Goal: Task Accomplishment & Management: Complete application form

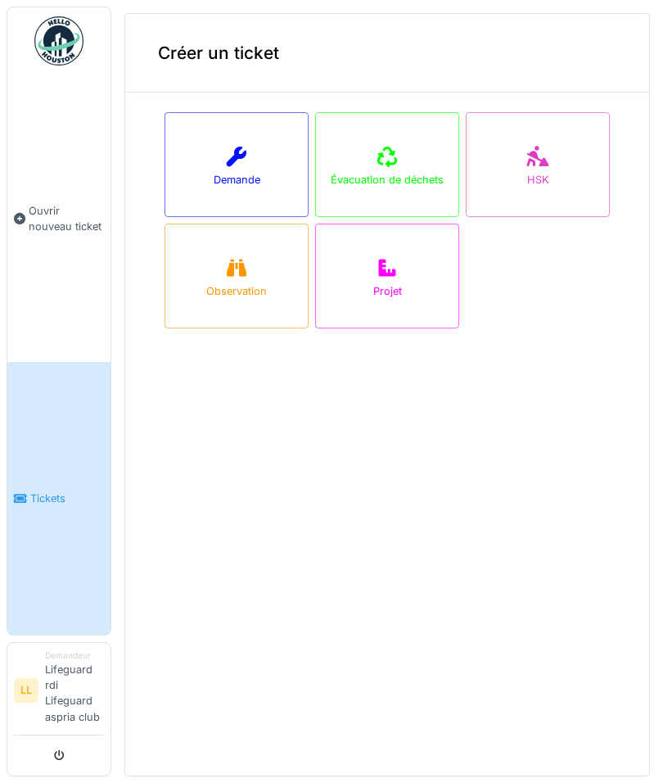
click at [224, 182] on div "Demande" at bounding box center [237, 180] width 47 height 16
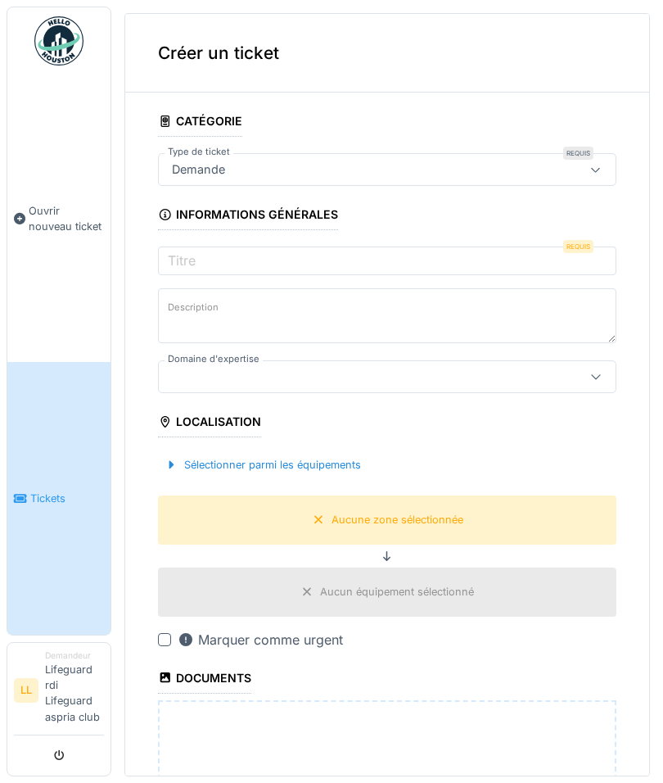
click at [187, 262] on label "Titre" at bounding box center [182, 261] width 34 height 20
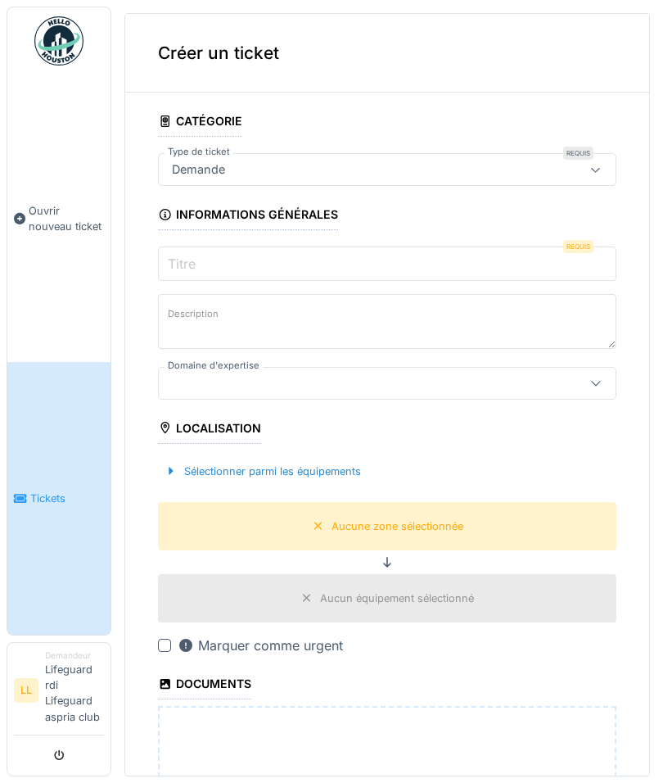
click at [187, 262] on input "Titre" at bounding box center [387, 264] width 459 height 34
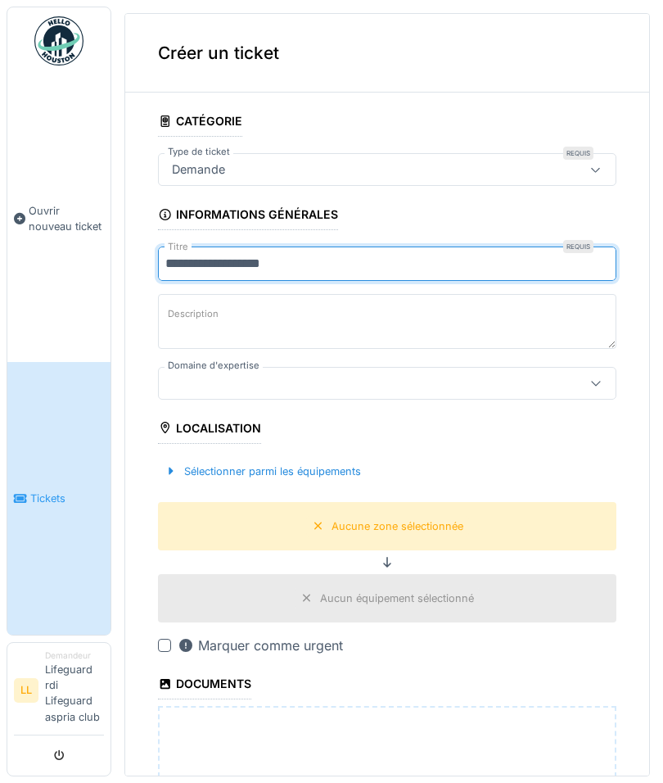
type input "**********"
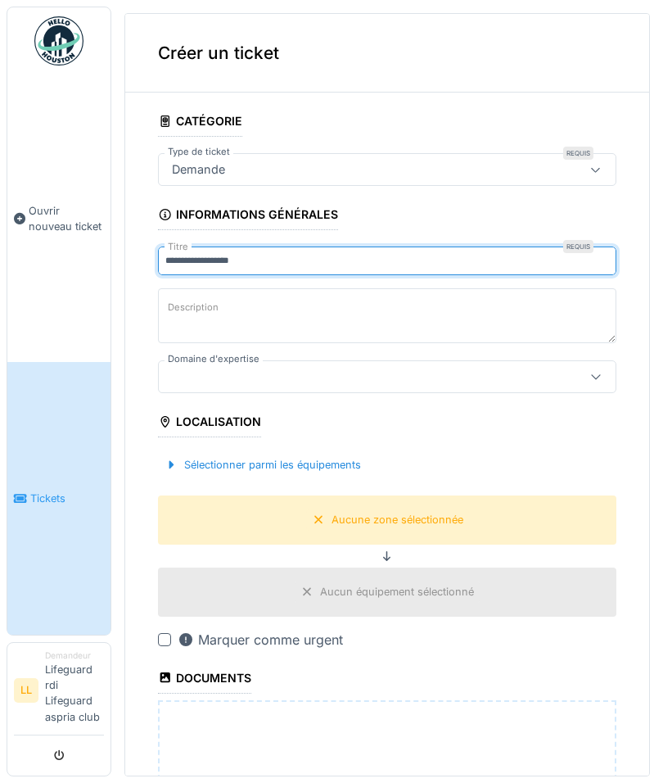
click at [180, 383] on div at bounding box center [387, 376] width 459 height 33
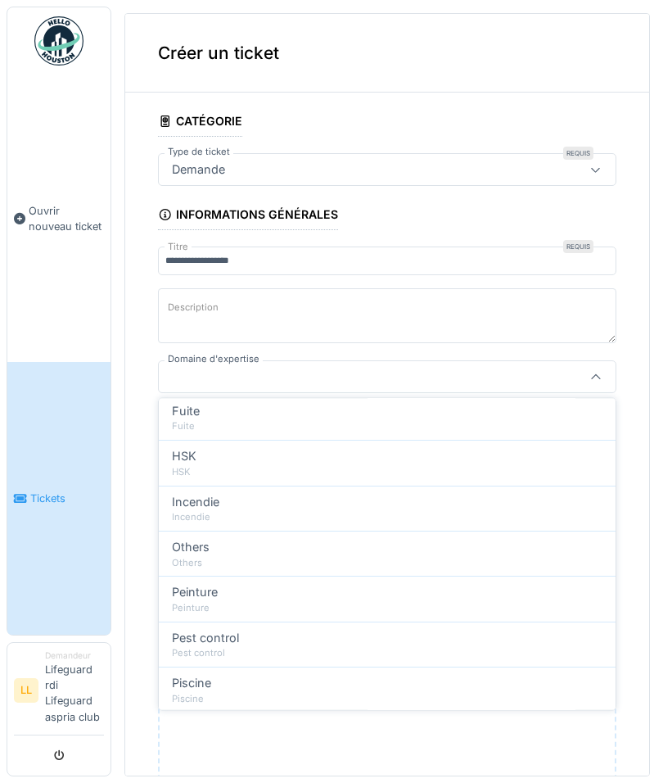
scroll to position [419, 0]
click at [465, 709] on div "Qualité de l'eau" at bounding box center [387, 718] width 431 height 18
type input "***"
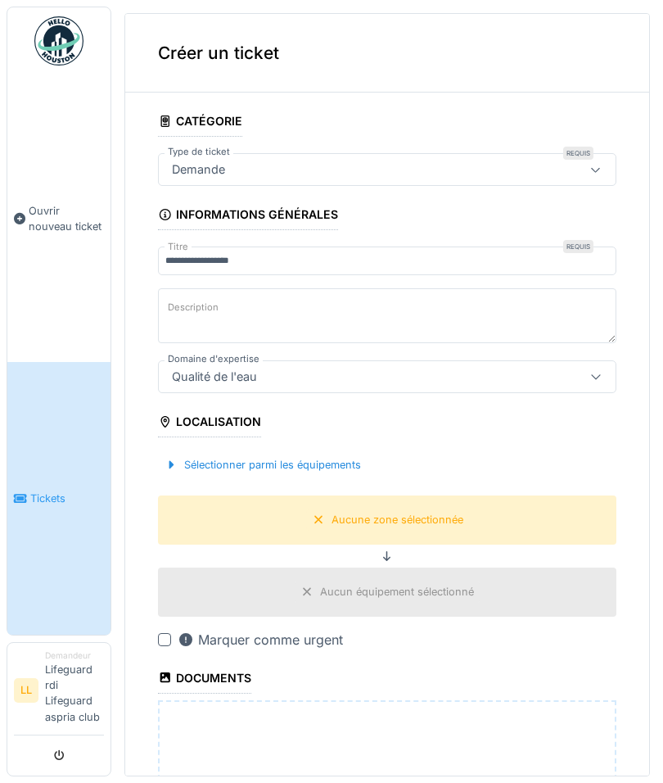
click at [184, 464] on div "Sélectionner parmi les équipements" at bounding box center [263, 465] width 210 height 22
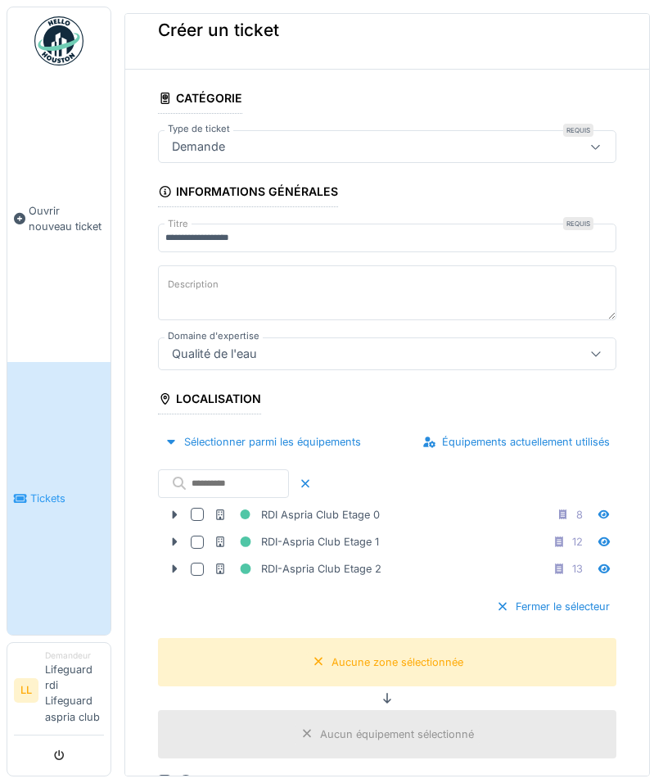
scroll to position [12, 0]
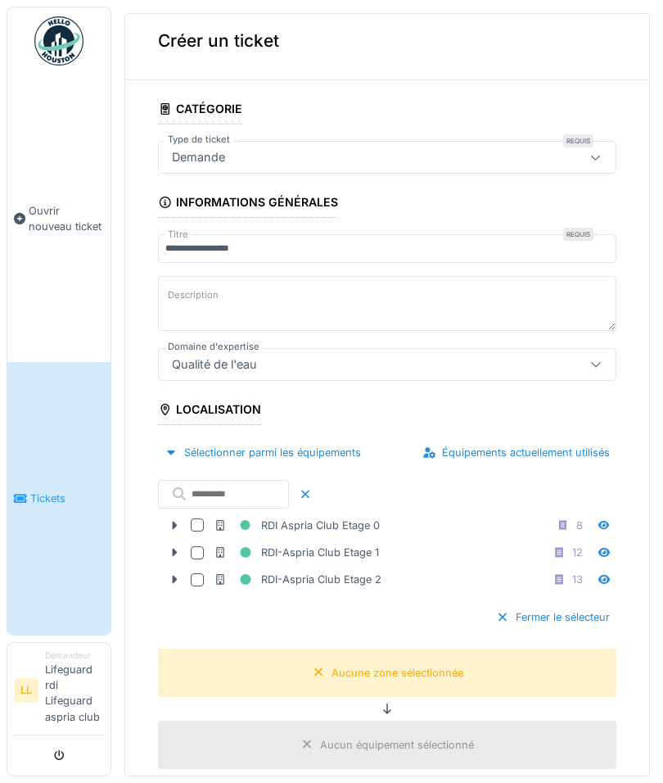
click at [197, 577] on div at bounding box center [197, 579] width 13 height 13
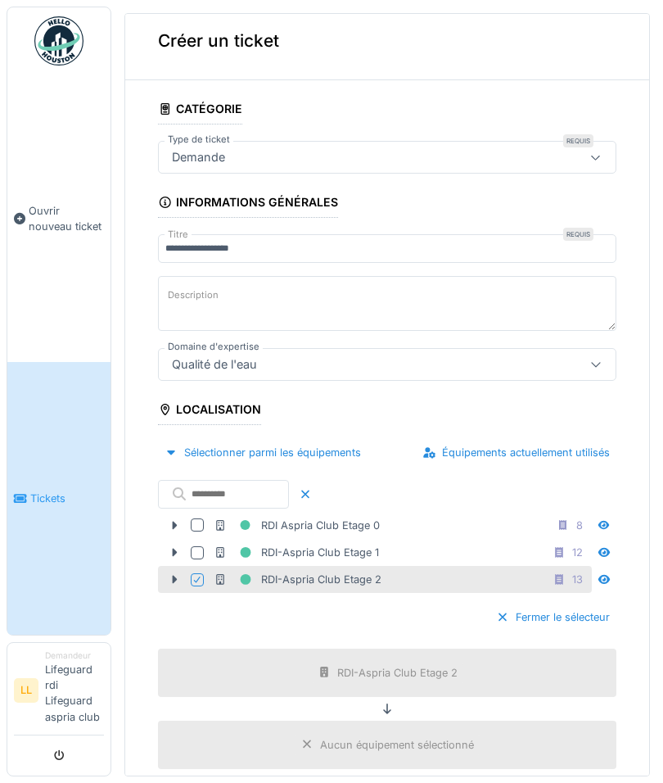
click at [167, 574] on div at bounding box center [174, 579] width 26 height 17
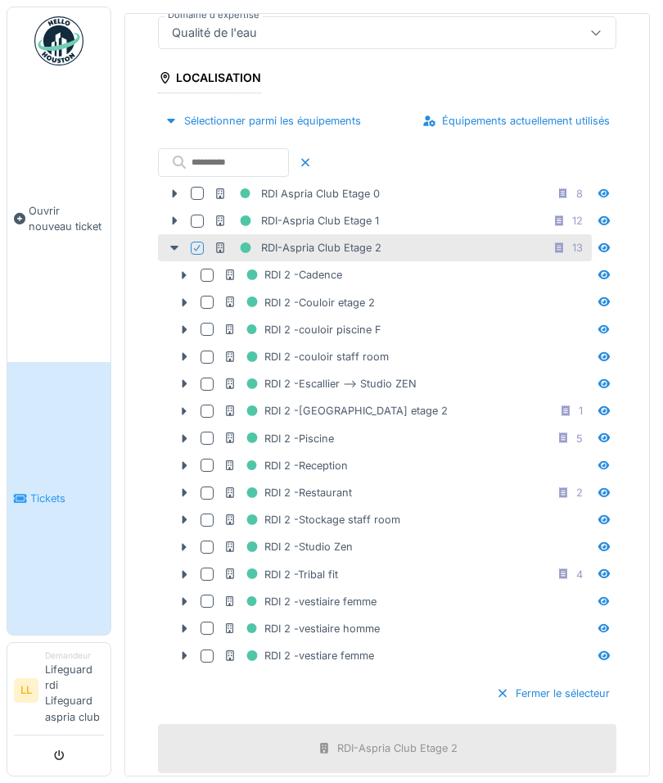
scroll to position [325, 0]
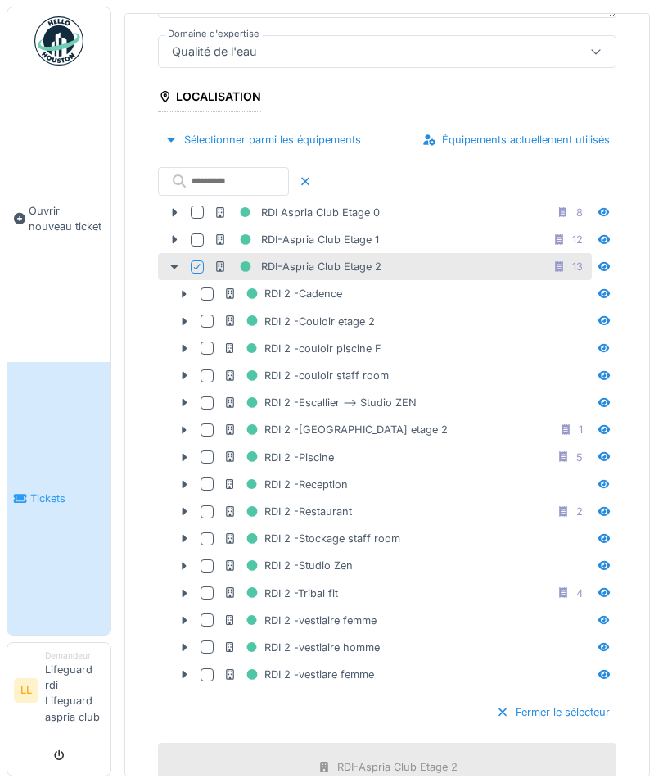
click at [209, 460] on div at bounding box center [207, 457] width 13 height 13
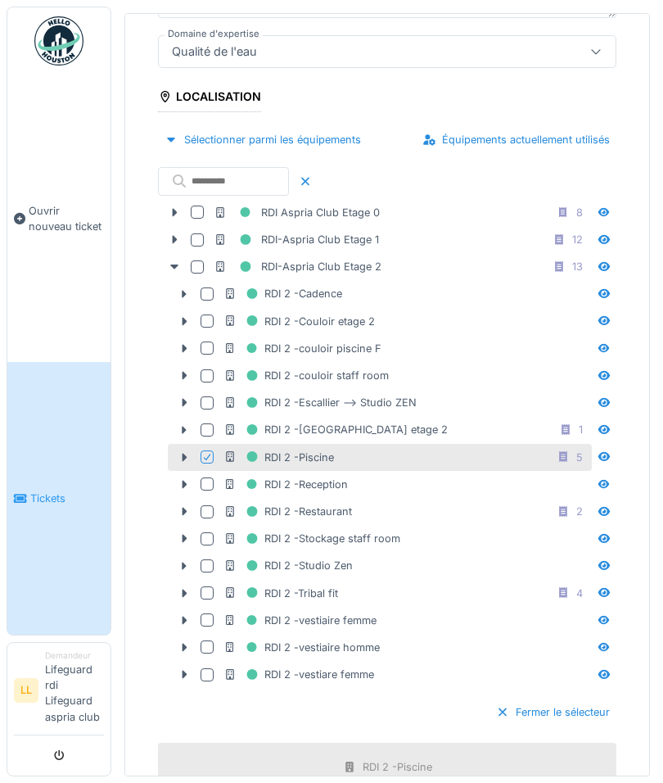
click at [184, 453] on icon at bounding box center [185, 457] width 5 height 8
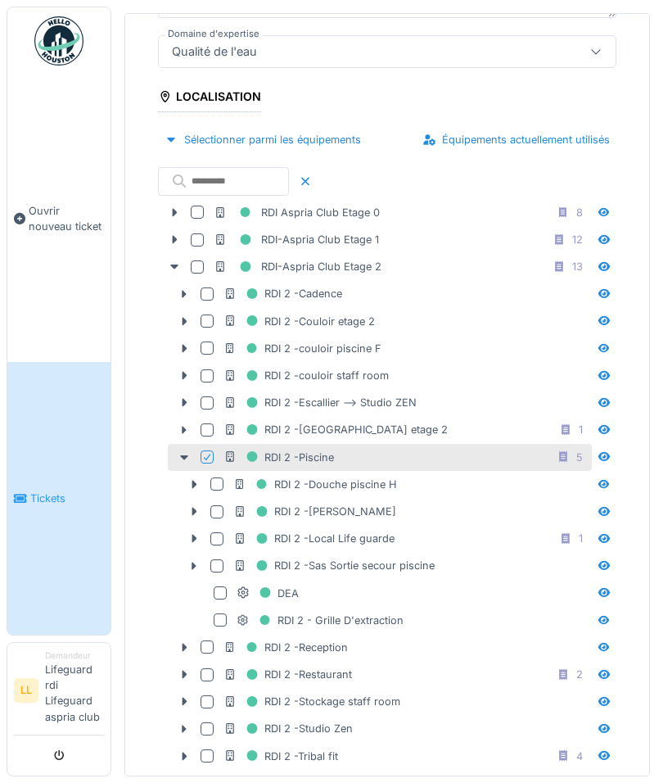
click at [220, 507] on div at bounding box center [217, 511] width 13 height 13
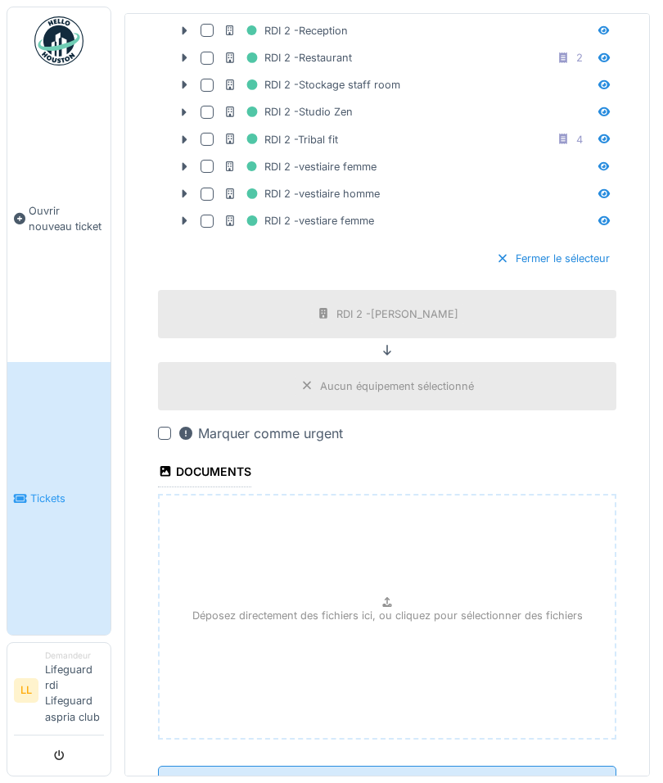
scroll to position [940, 0]
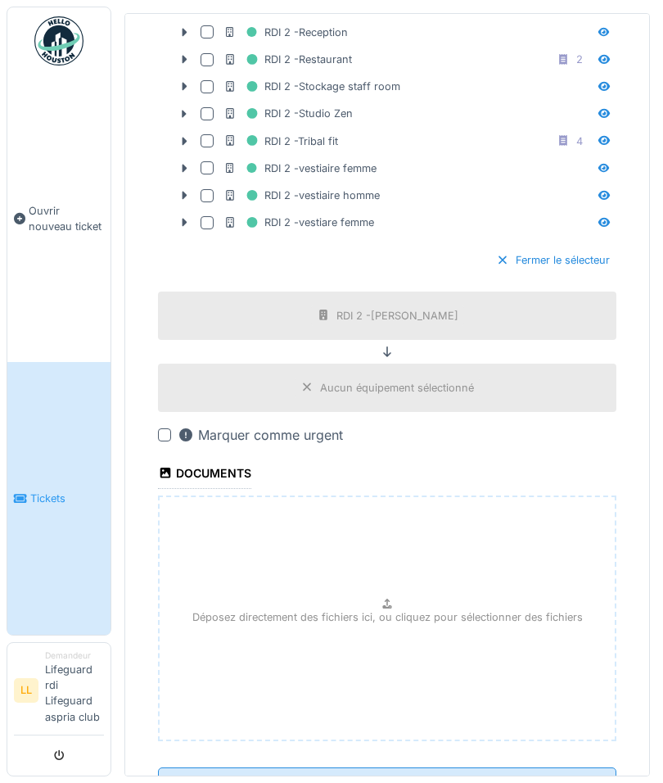
click at [551, 767] on input "**********" at bounding box center [387, 784] width 459 height 34
